Goal: Contribute content

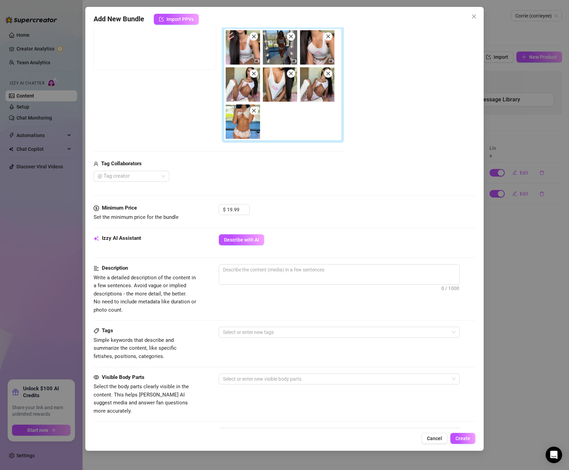
scroll to position [125, 0]
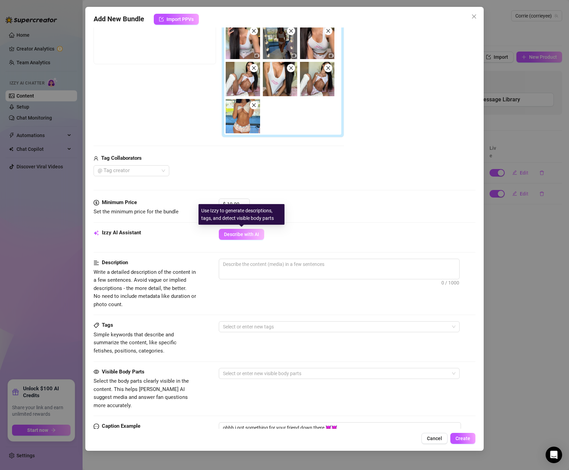
click at [244, 234] on span "Describe with AI" at bounding box center [241, 235] width 35 height 6
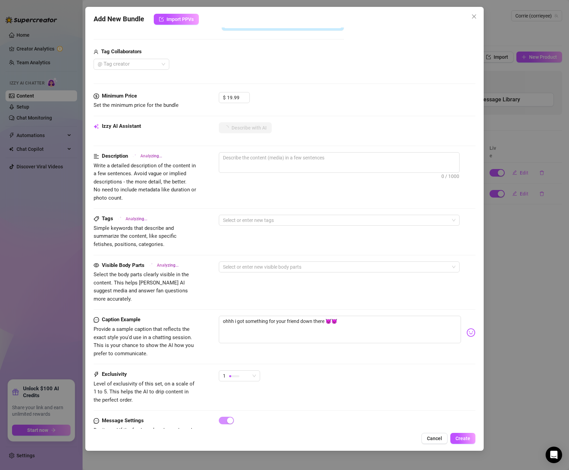
scroll to position [250, 0]
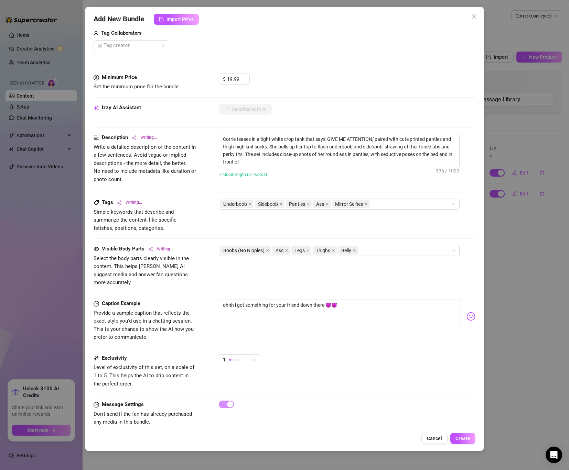
type textarea "Corrie teases in a tight white crop tank that says 'GIVE ME ATTENTION,' paired …"
click at [463, 438] on span "Create" at bounding box center [462, 439] width 15 height 6
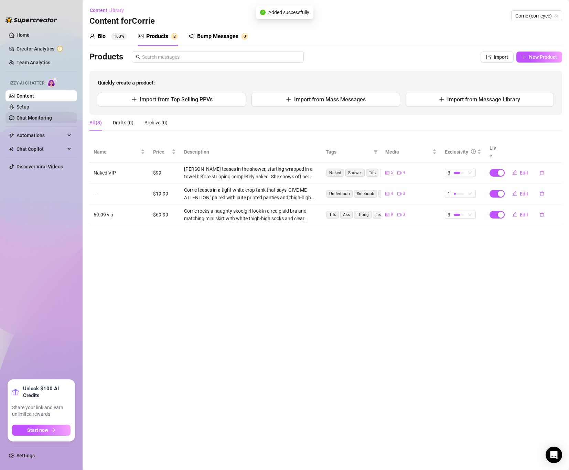
click at [28, 120] on link "Chat Monitoring" at bounding box center [34, 118] width 35 height 6
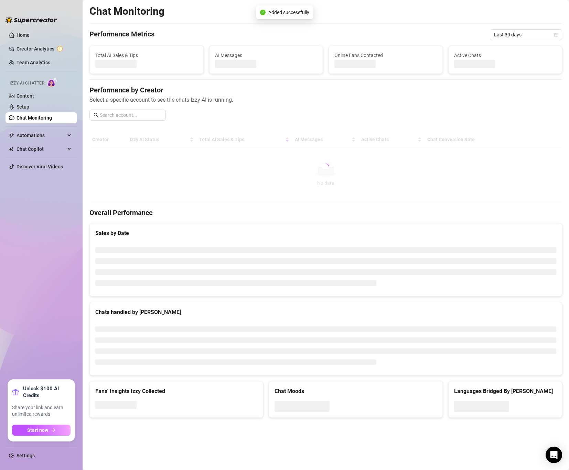
click at [28, 120] on link "Chat Monitoring" at bounding box center [34, 118] width 35 height 6
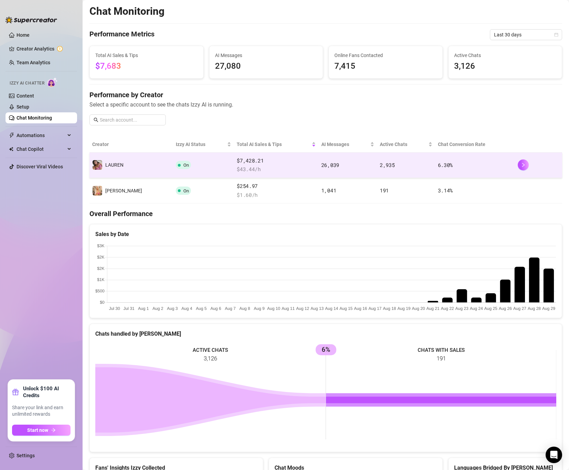
click at [197, 167] on td "On" at bounding box center [203, 165] width 61 height 25
